Goal: Information Seeking & Learning: Learn about a topic

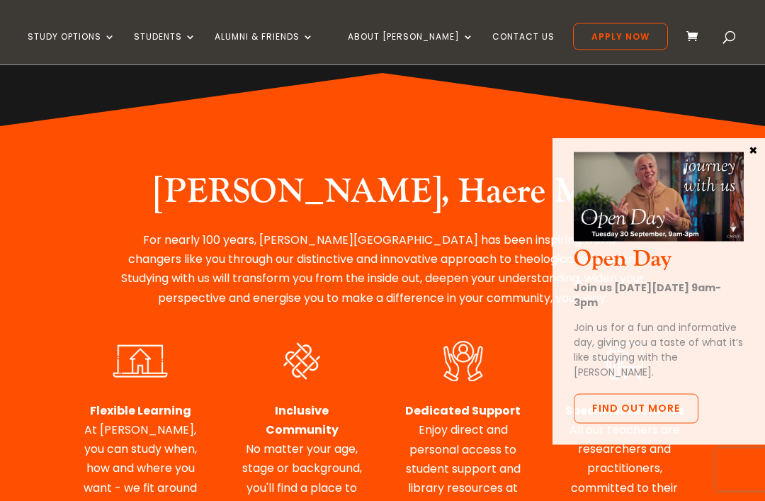
scroll to position [478, 0]
click at [752, 146] on button "×" at bounding box center [753, 149] width 14 height 13
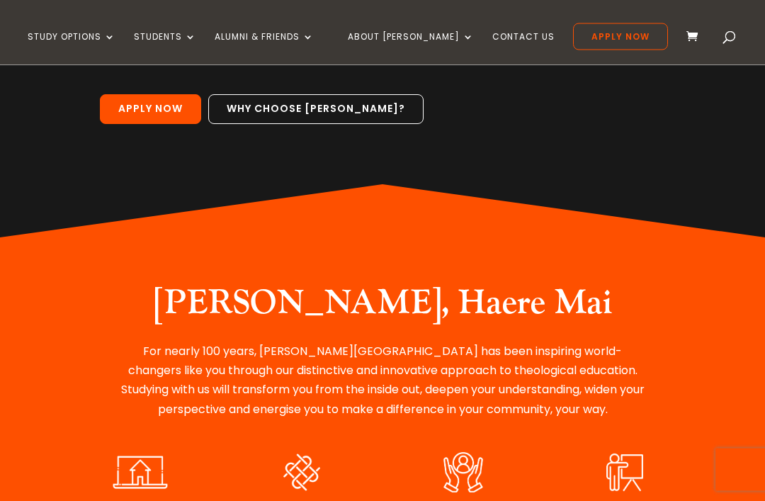
scroll to position [364, 0]
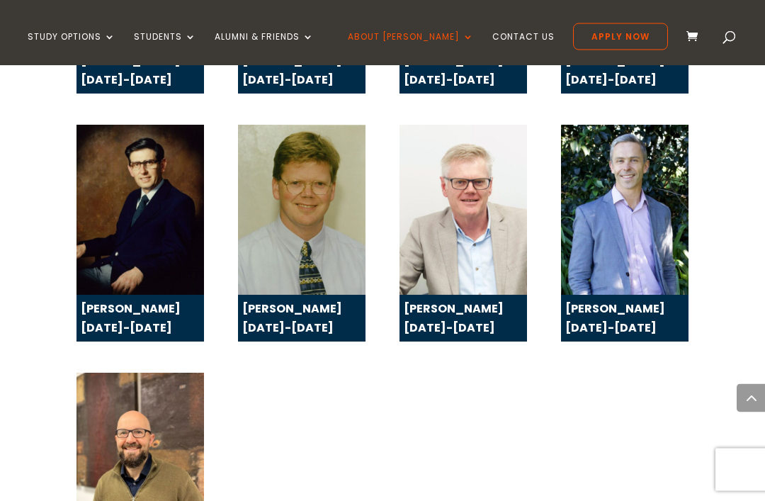
scroll to position [2720, 0]
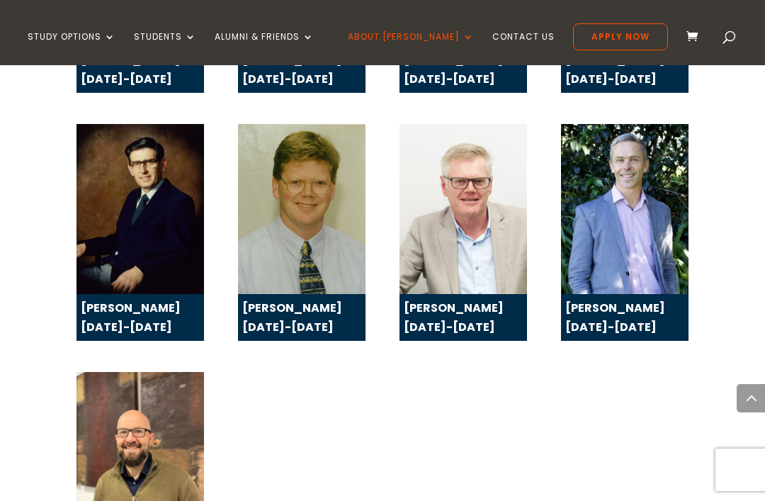
click at [121, 379] on img at bounding box center [141, 468] width 128 height 192
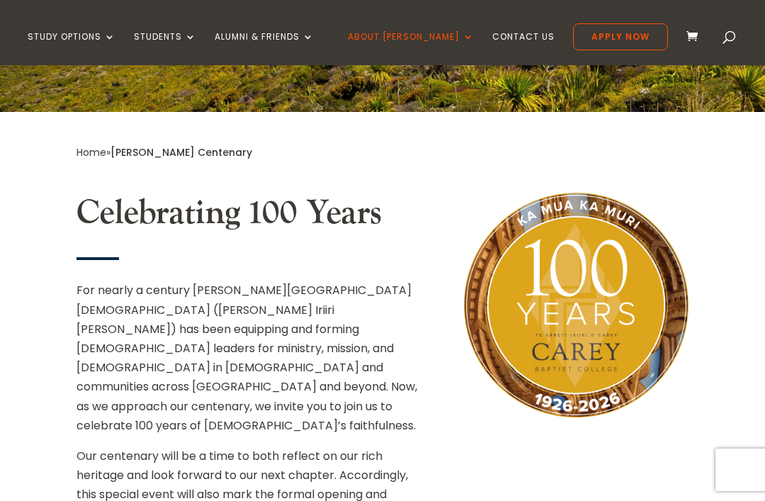
scroll to position [338, 0]
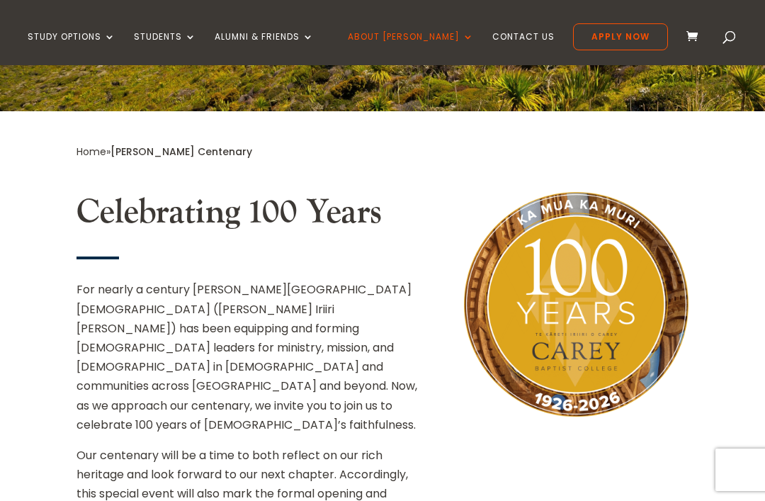
click at [407, 446] on p "Our centenary will be a time to both reflect on our rich heritage and look forw…" at bounding box center [254, 503] width 354 height 115
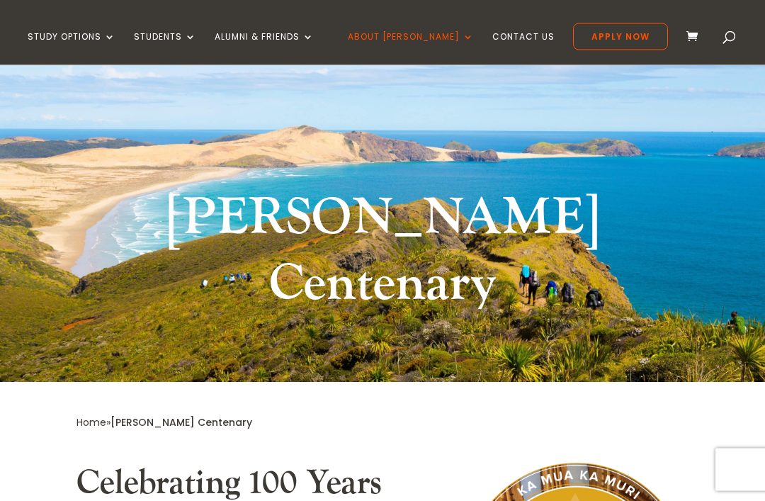
scroll to position [0, 0]
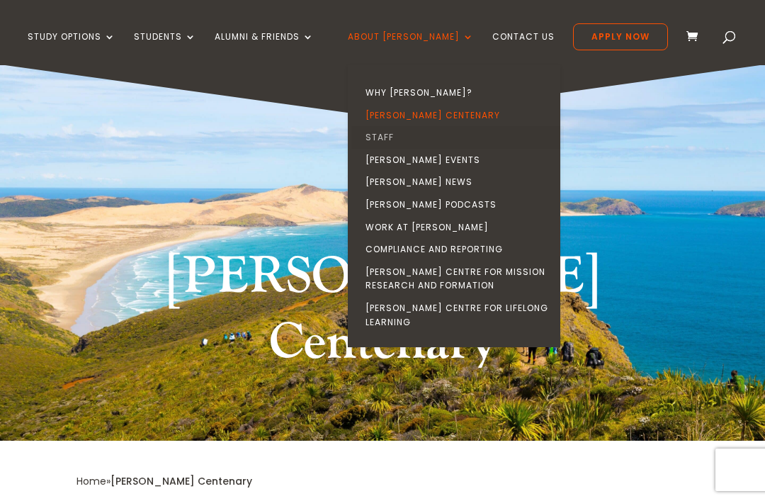
click at [402, 136] on link "Staff" at bounding box center [457, 137] width 213 height 23
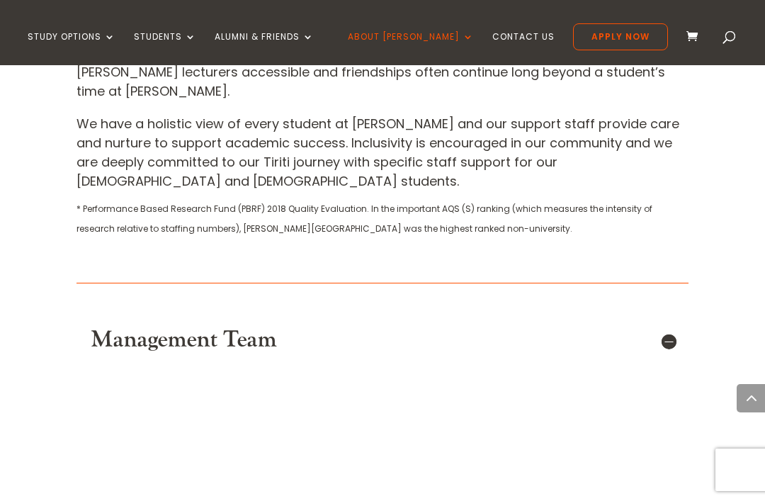
scroll to position [768, 0]
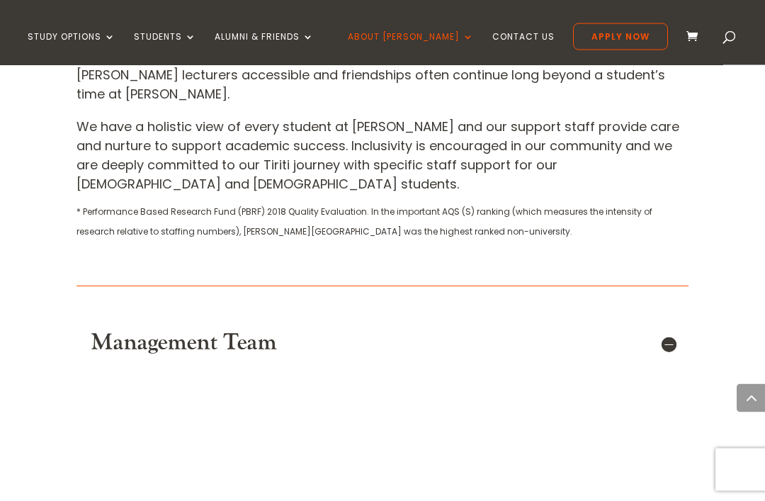
click at [279, 330] on h5 "Management Team" at bounding box center [383, 343] width 584 height 27
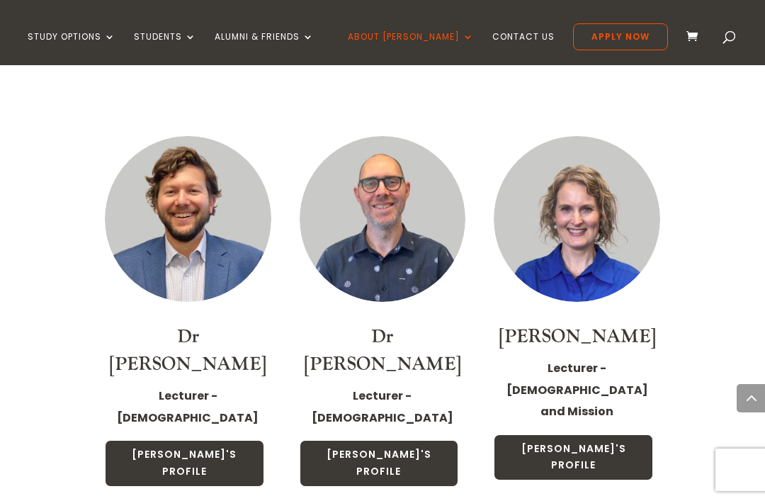
scroll to position [1915, 0]
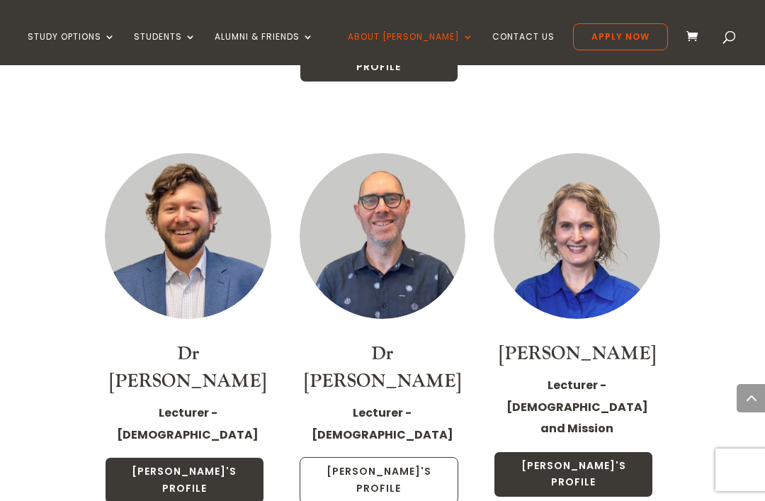
click at [375, 457] on link "Jonathan's Profile" at bounding box center [379, 480] width 159 height 47
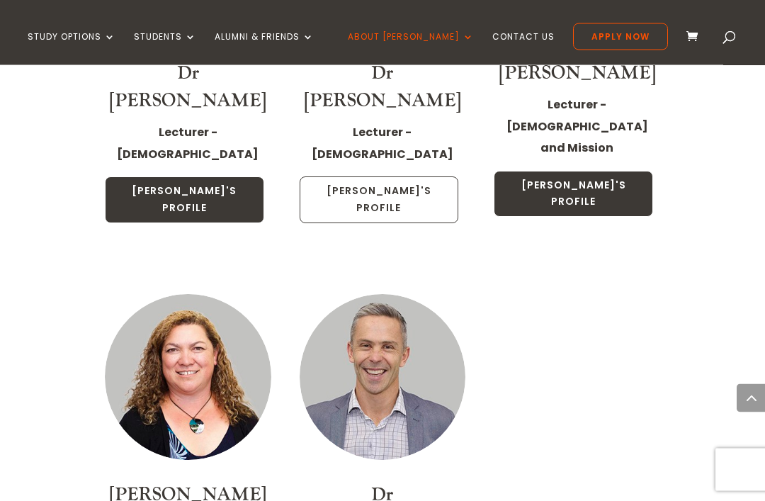
scroll to position [2187, 0]
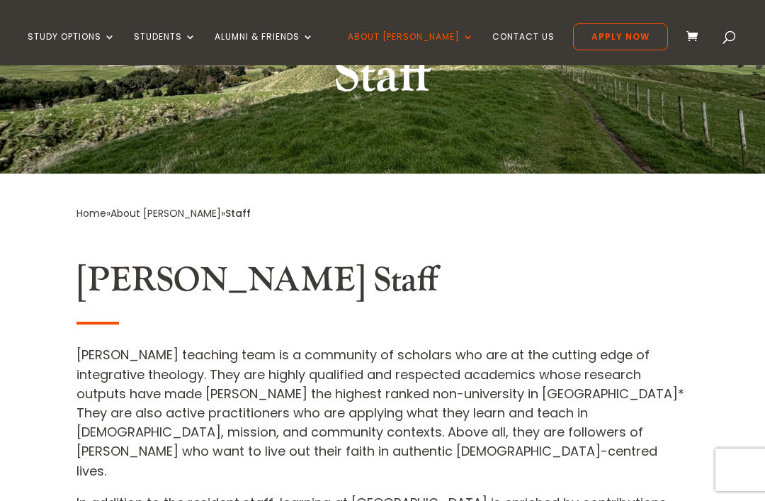
scroll to position [196, 0]
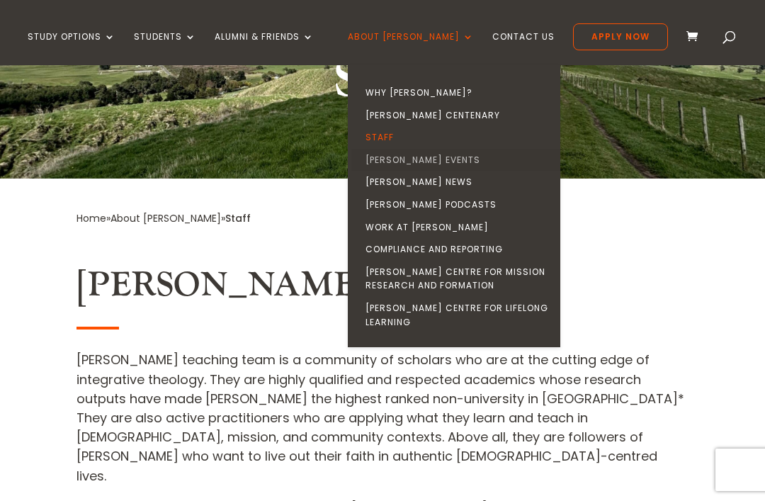
click at [415, 156] on link "[PERSON_NAME] Events" at bounding box center [457, 160] width 213 height 23
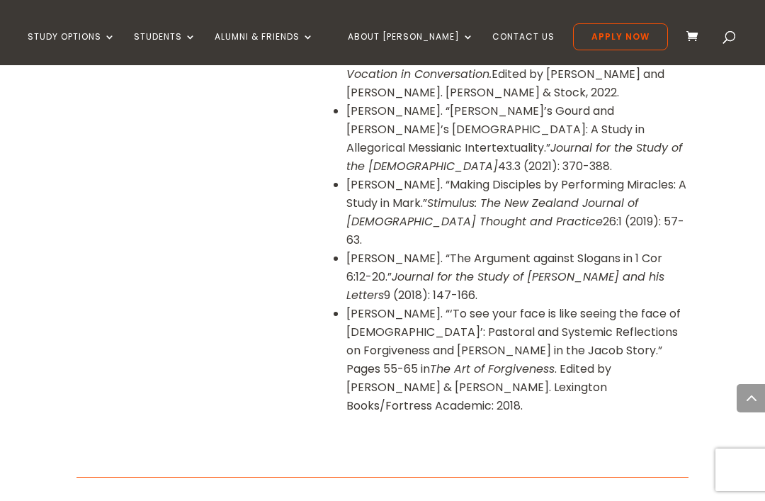
scroll to position [1693, 0]
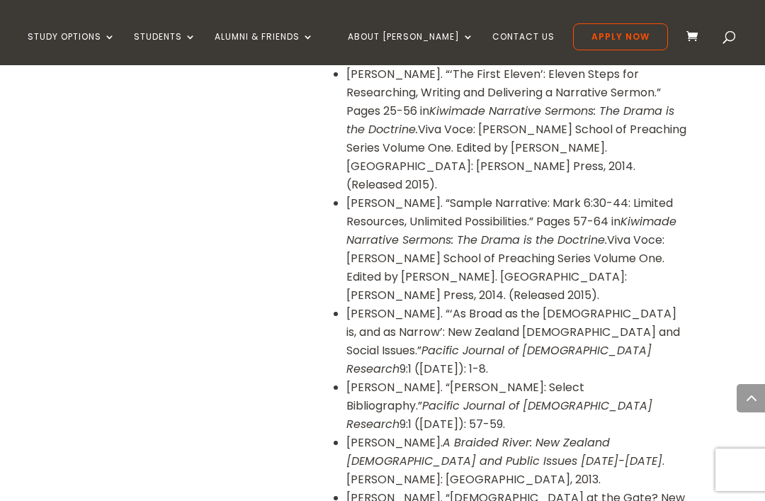
scroll to position [2338, 0]
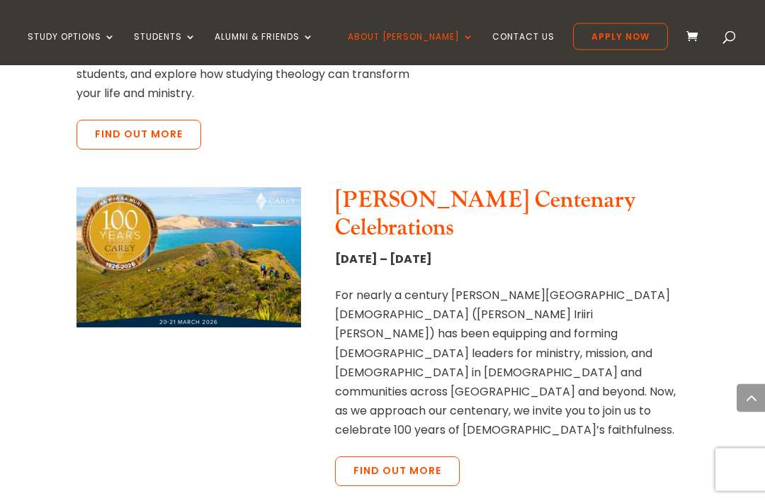
scroll to position [1123, 0]
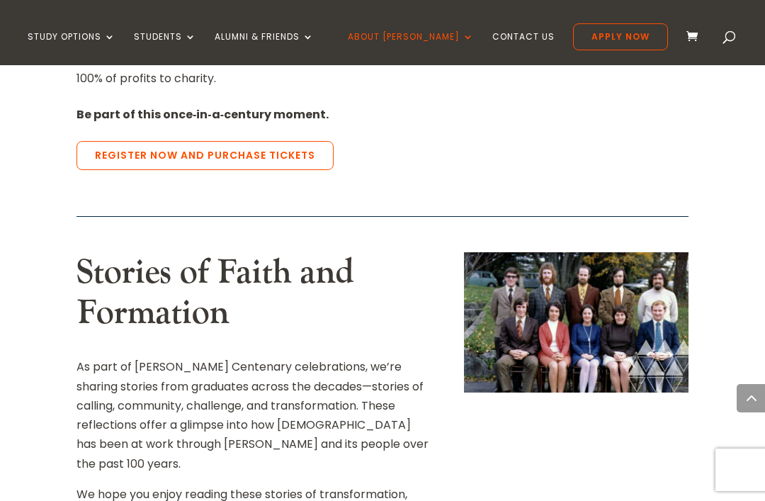
scroll to position [1448, 0]
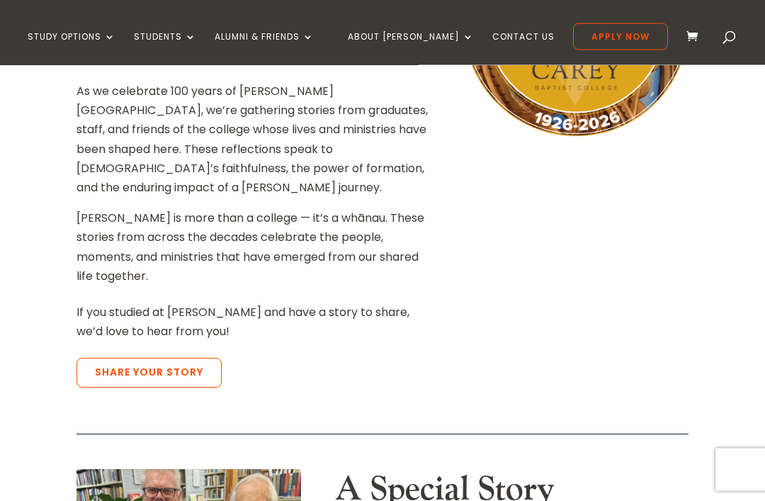
scroll to position [551, 0]
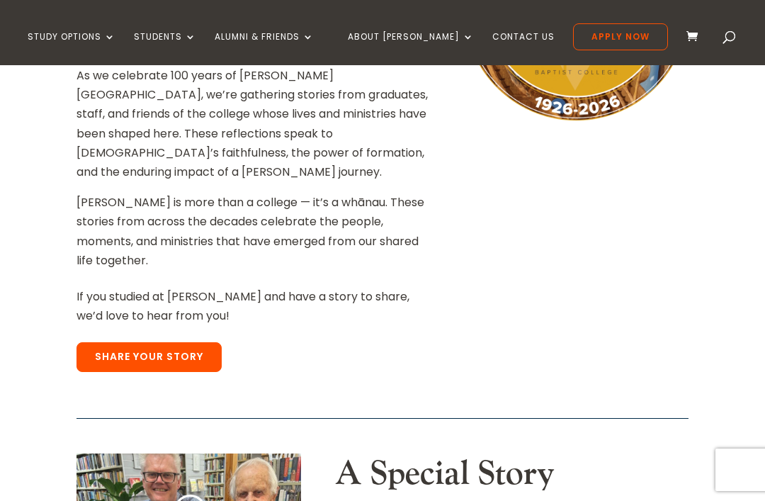
click at [150, 342] on link "Share Your Story" at bounding box center [149, 357] width 145 height 30
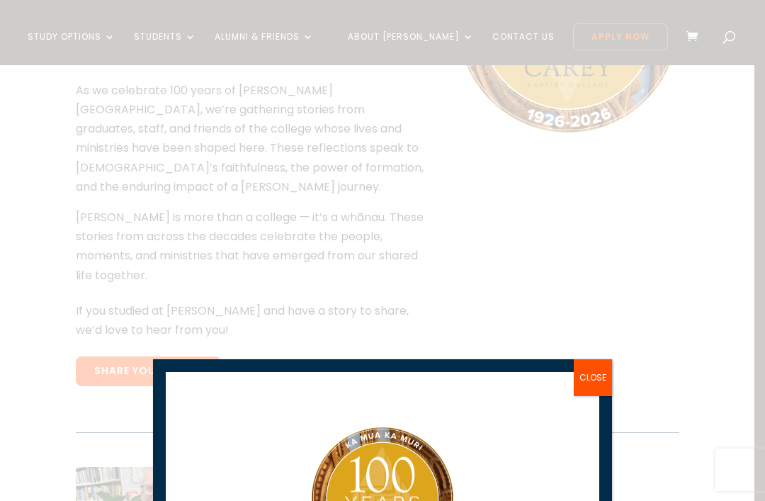
scroll to position [42, 0]
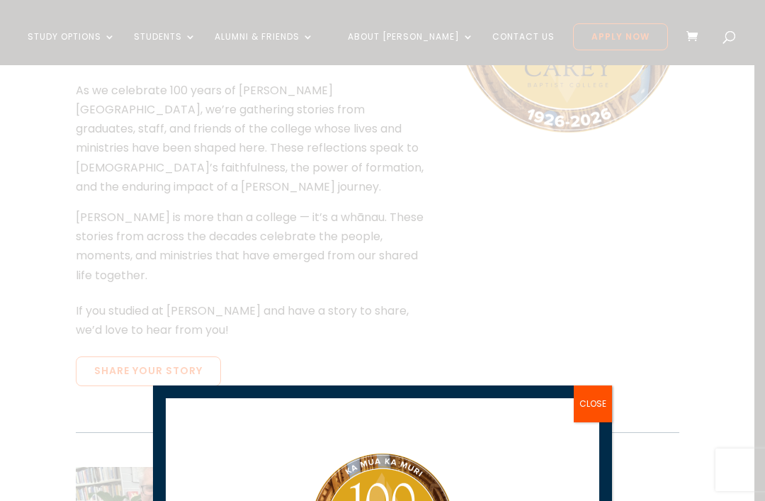
click at [385, 241] on div "Fields marked with an * are required Centenary Logo First Name * Last Name * Em…" at bounding box center [382, 250] width 765 height 501
click at [583, 408] on button "CLOSE" at bounding box center [593, 403] width 38 height 37
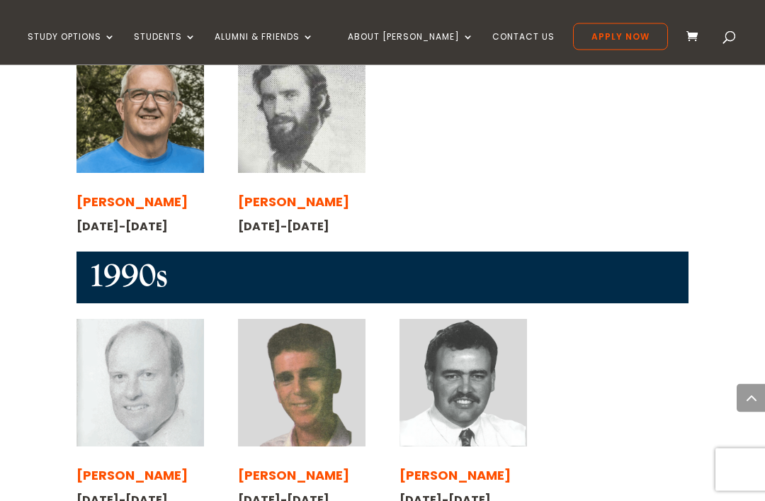
scroll to position [1828, 0]
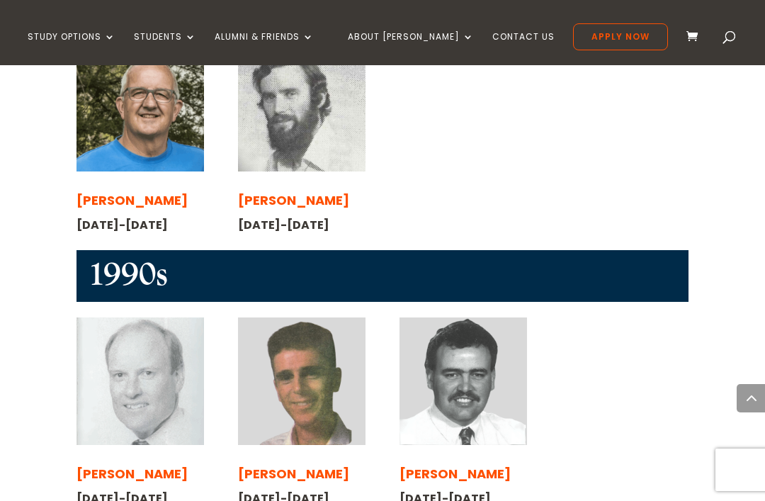
click at [454, 465] on span "[PERSON_NAME]" at bounding box center [455, 474] width 111 height 18
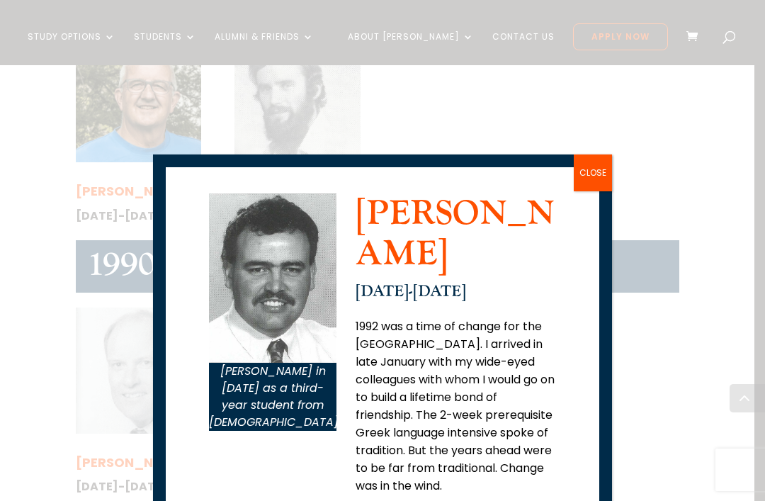
scroll to position [0, 0]
click at [599, 169] on button "CLOSE" at bounding box center [593, 172] width 38 height 37
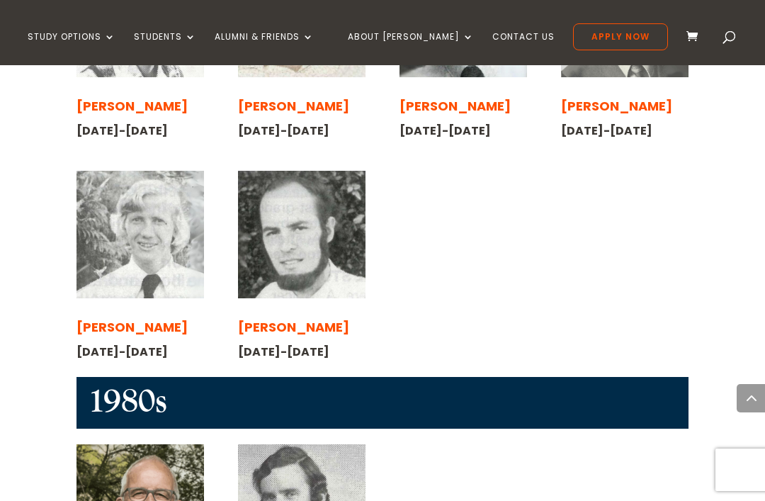
scroll to position [1427, 0]
